Goal: Task Accomplishment & Management: Use online tool/utility

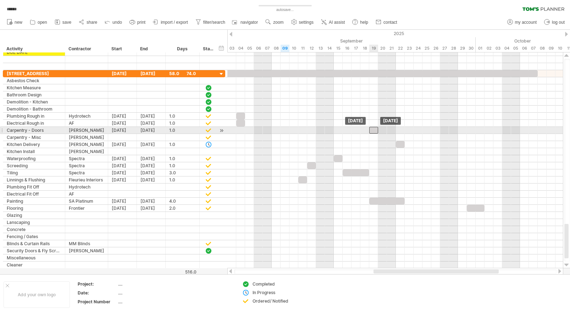
drag, startPoint x: 293, startPoint y: 130, endPoint x: 372, endPoint y: 133, distance: 79.4
click at [372, 133] on div at bounding box center [373, 130] width 9 height 7
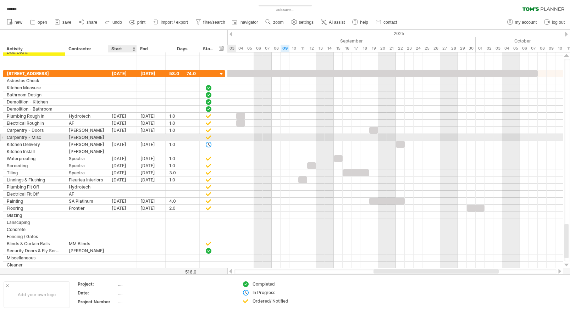
click at [118, 137] on div at bounding box center [122, 137] width 29 height 7
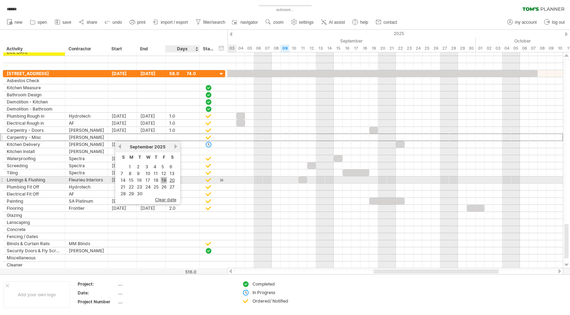
click at [166, 180] on link "19" at bounding box center [164, 180] width 6 height 7
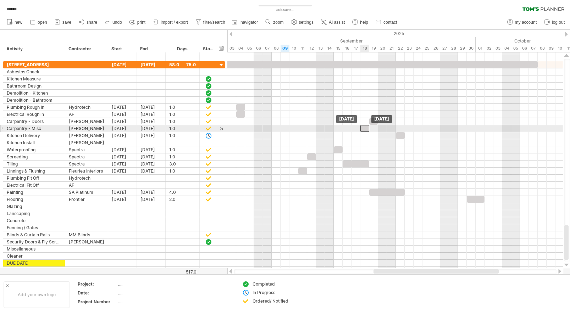
drag, startPoint x: 373, startPoint y: 128, endPoint x: 364, endPoint y: 128, distance: 8.9
click at [364, 128] on div at bounding box center [364, 128] width 9 height 7
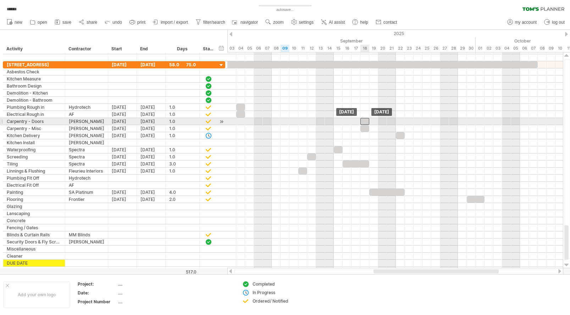
drag, startPoint x: 373, startPoint y: 121, endPoint x: 366, endPoint y: 121, distance: 6.8
click at [366, 121] on div at bounding box center [364, 121] width 9 height 7
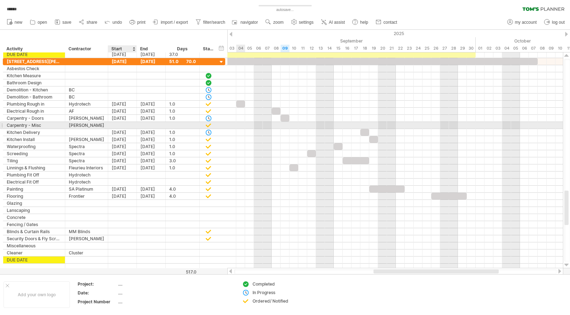
click at [121, 125] on div at bounding box center [122, 125] width 29 height 7
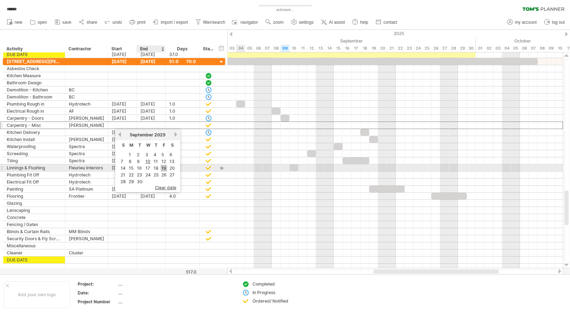
click at [165, 168] on link "19" at bounding box center [164, 168] width 6 height 7
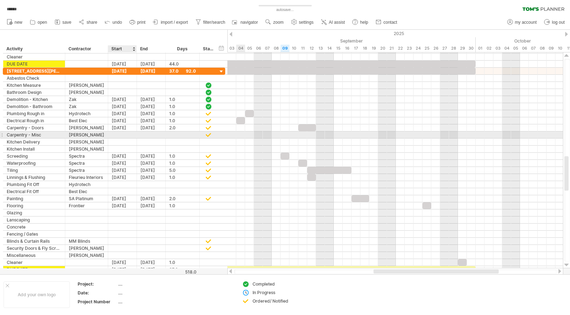
click at [124, 135] on div at bounding box center [122, 134] width 29 height 7
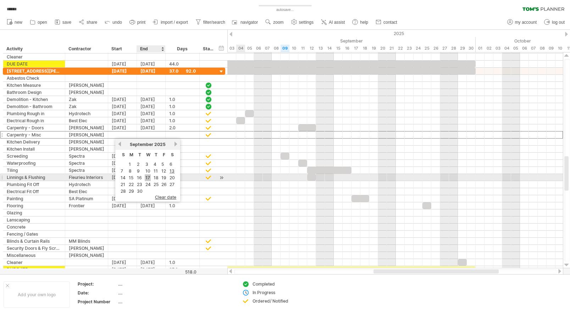
click at [147, 177] on link "17" at bounding box center [148, 177] width 6 height 7
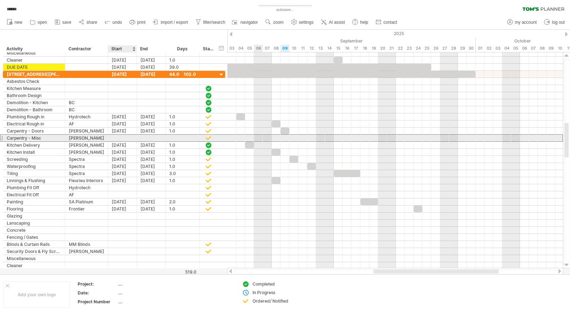
click at [123, 138] on div at bounding box center [122, 138] width 29 height 7
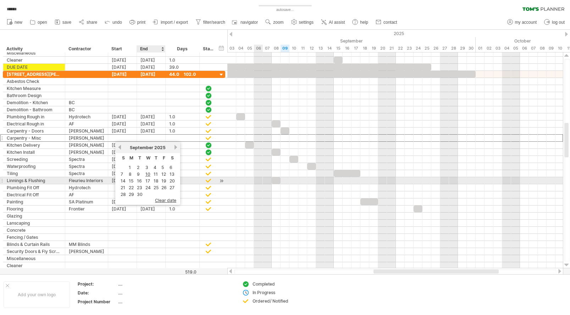
click at [148, 180] on link "17" at bounding box center [148, 181] width 6 height 7
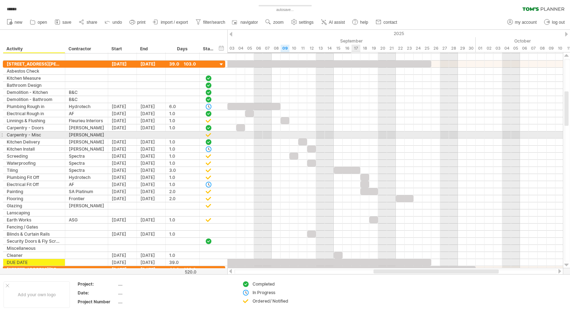
click at [357, 135] on div at bounding box center [394, 134] width 335 height 7
click at [120, 135] on div at bounding box center [122, 134] width 29 height 7
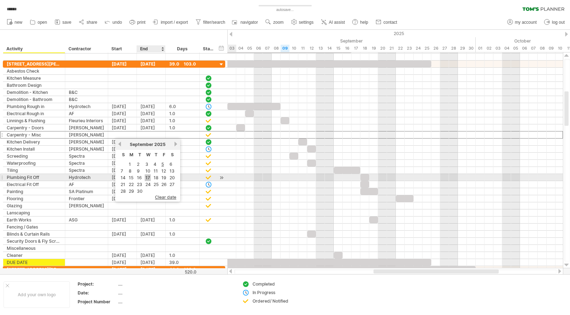
click at [148, 179] on link "17" at bounding box center [148, 177] width 6 height 7
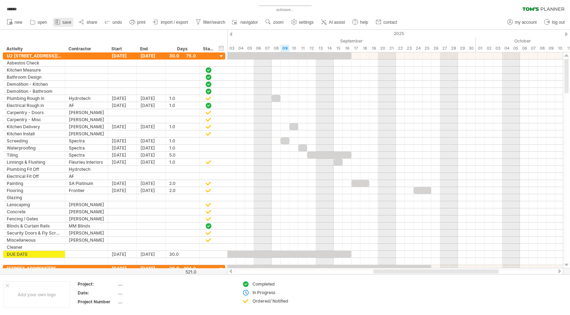
click at [62, 24] on span "save" at bounding box center [66, 22] width 9 height 5
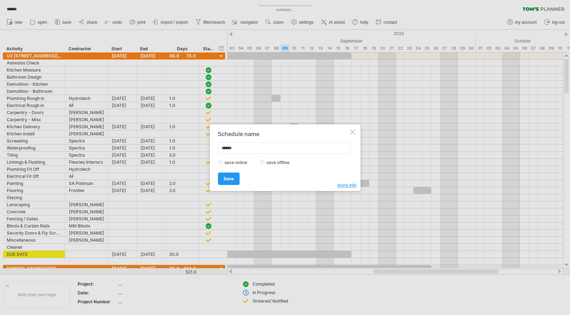
click at [227, 177] on span "Save" at bounding box center [228, 178] width 10 height 5
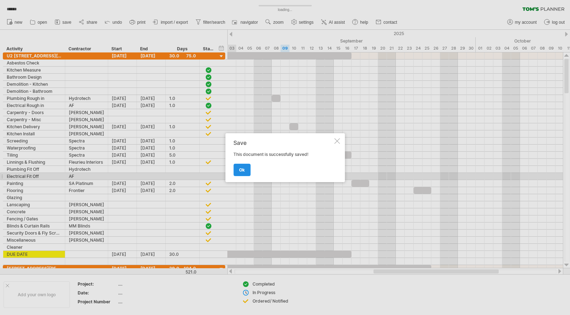
click at [235, 167] on link "ok" at bounding box center [241, 170] width 17 height 12
